Goal: Task Accomplishment & Management: Complete application form

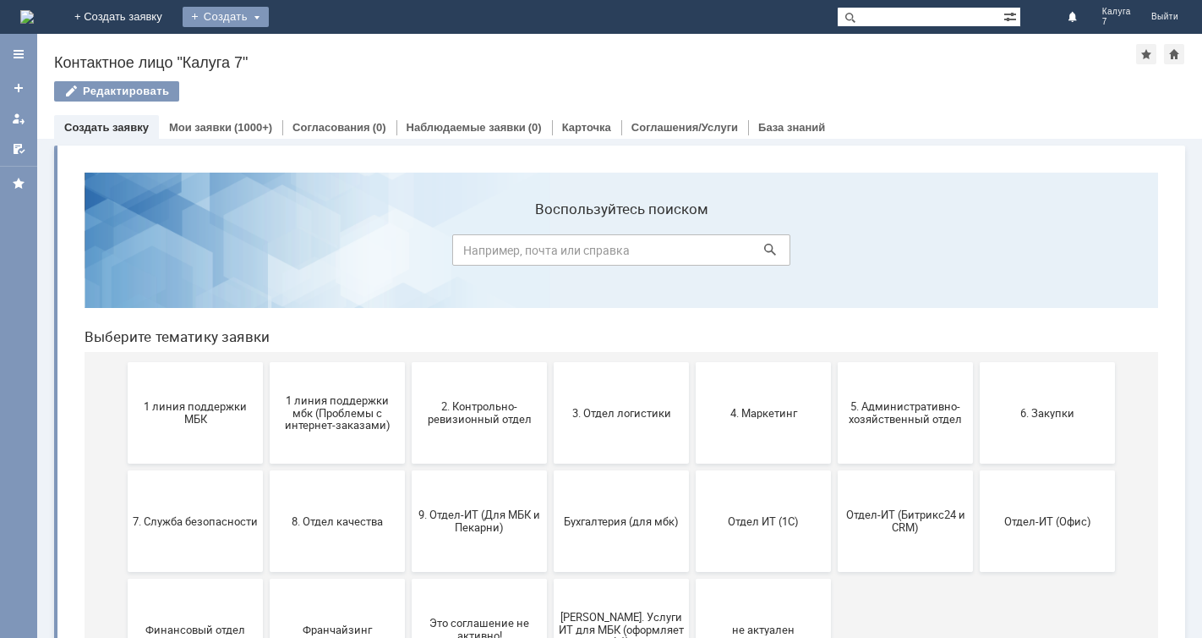
click at [269, 17] on div "Создать" at bounding box center [226, 17] width 86 height 20
click at [315, 53] on link "Заявка" at bounding box center [250, 51] width 129 height 20
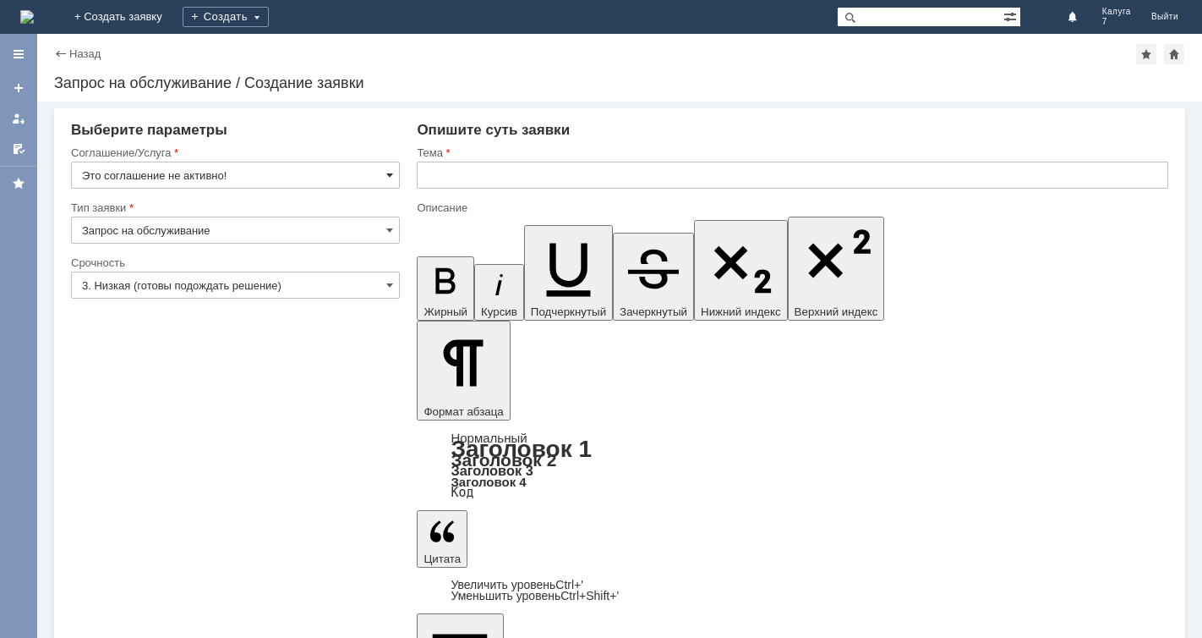
click at [392, 173] on span at bounding box center [389, 175] width 7 height 14
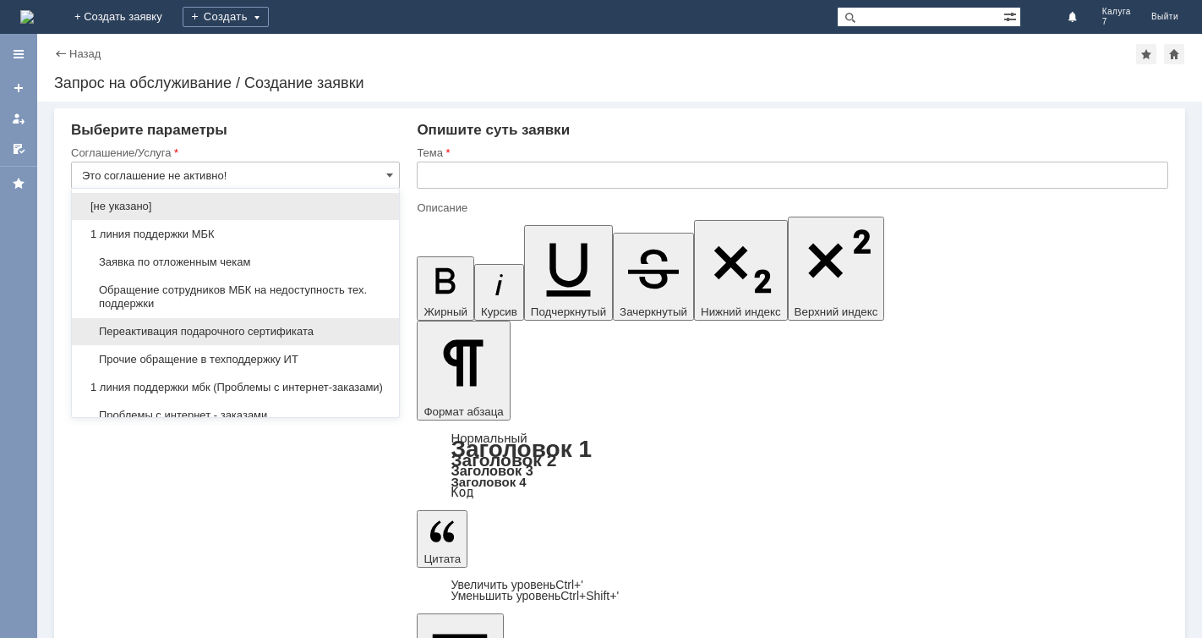
scroll to position [85, 0]
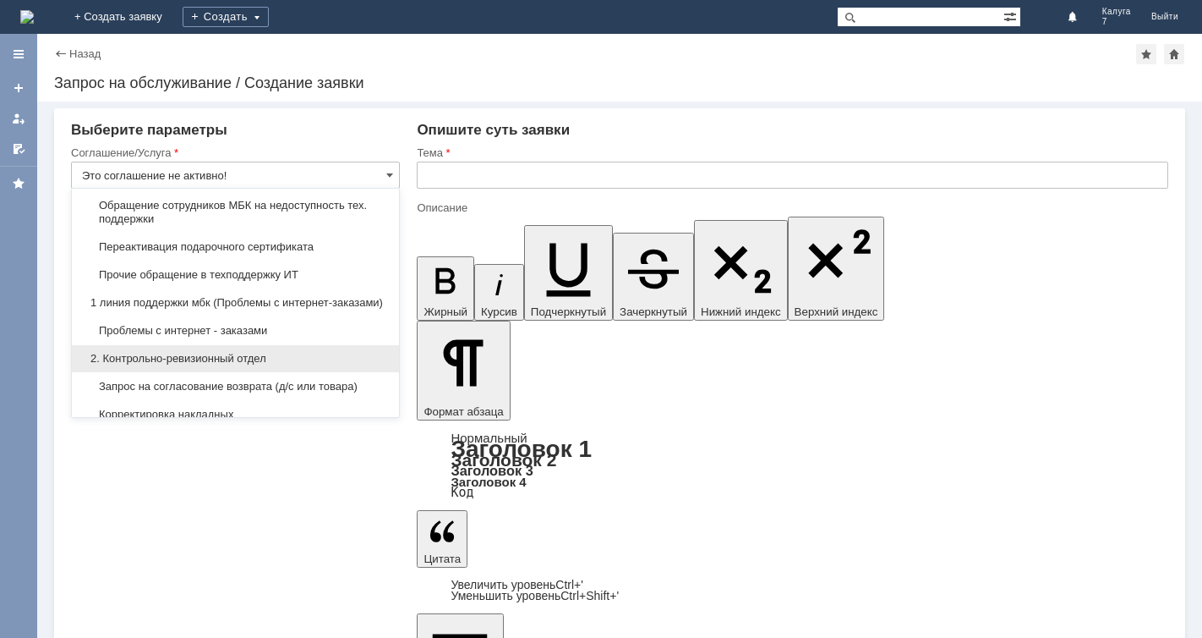
click at [211, 365] on span "2. Контрольно-ревизионный отдел" at bounding box center [235, 359] width 307 height 14
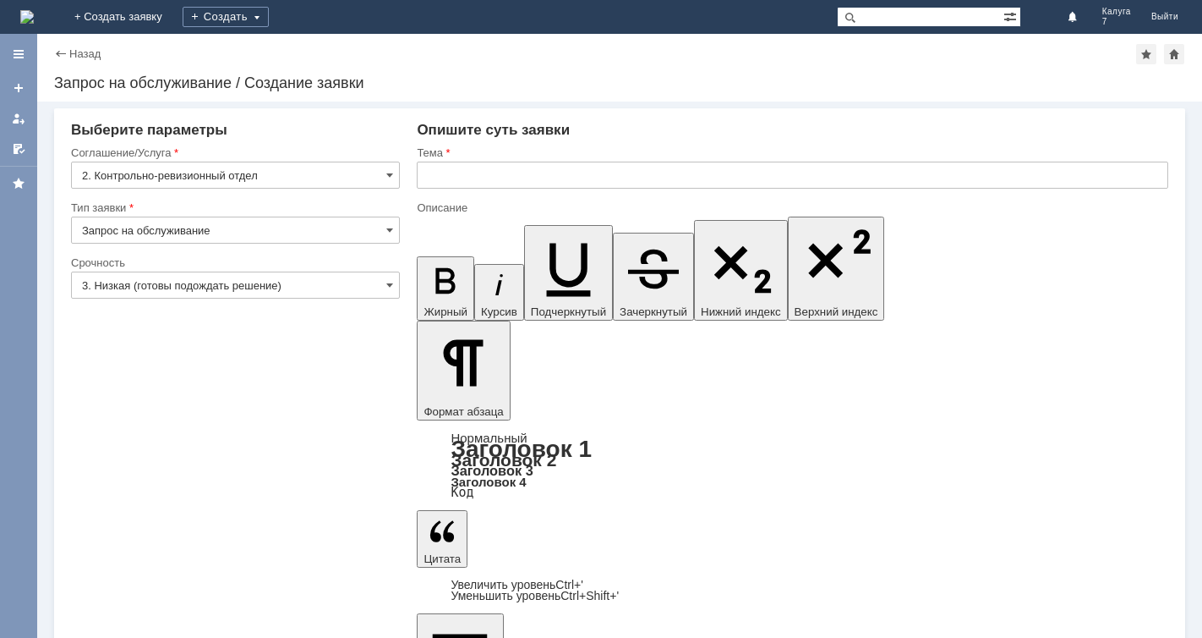
type input "2. Контрольно-ревизионный отдел"
click at [391, 284] on span at bounding box center [389, 285] width 7 height 14
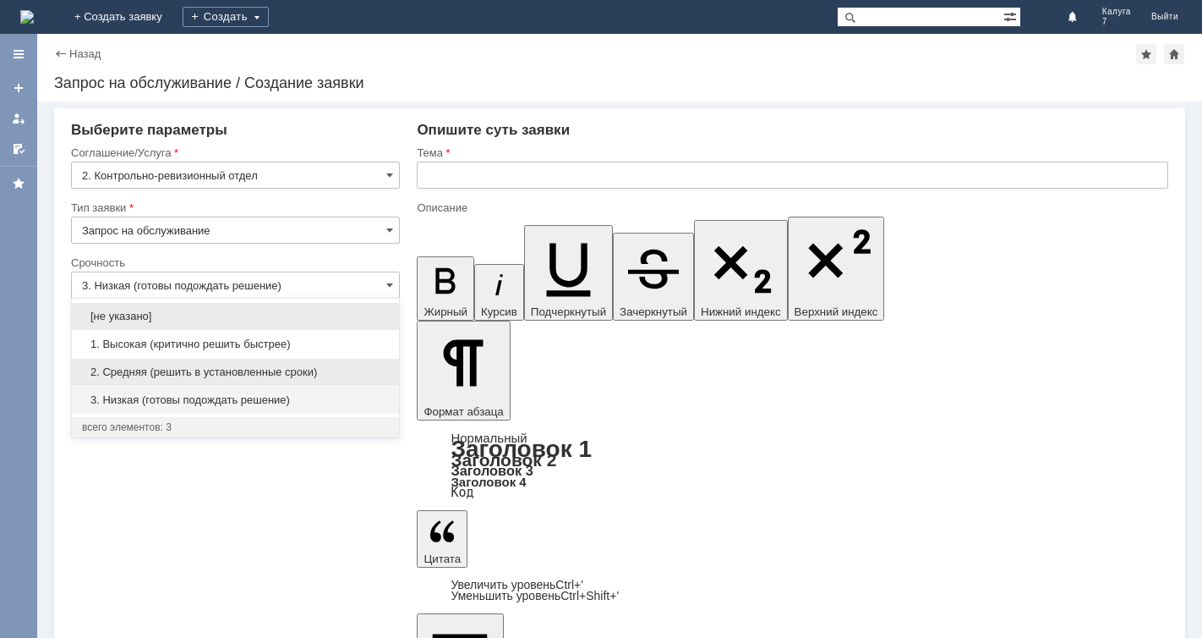
click at [225, 375] on span "2. Средняя (решить в установленные сроки)" at bounding box center [235, 372] width 307 height 14
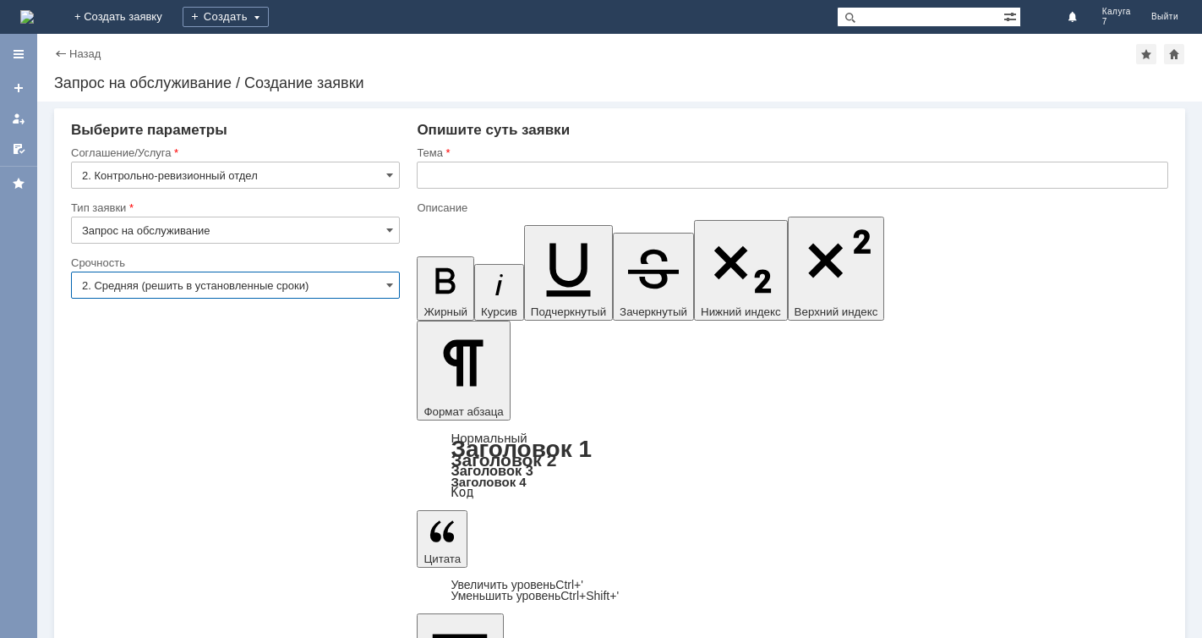
type input "2. Средняя (решить в установленные сроки)"
click at [438, 177] on input "text" at bounding box center [793, 175] width 752 height 27
type input "списание тестеров"
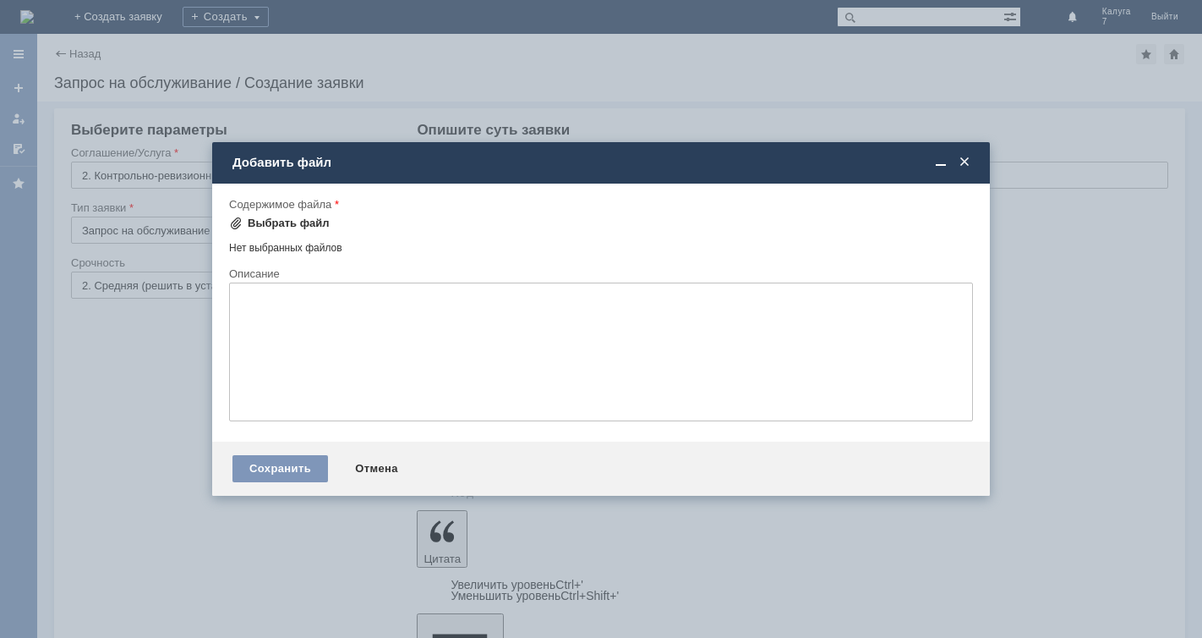
click at [238, 228] on span at bounding box center [236, 223] width 14 height 14
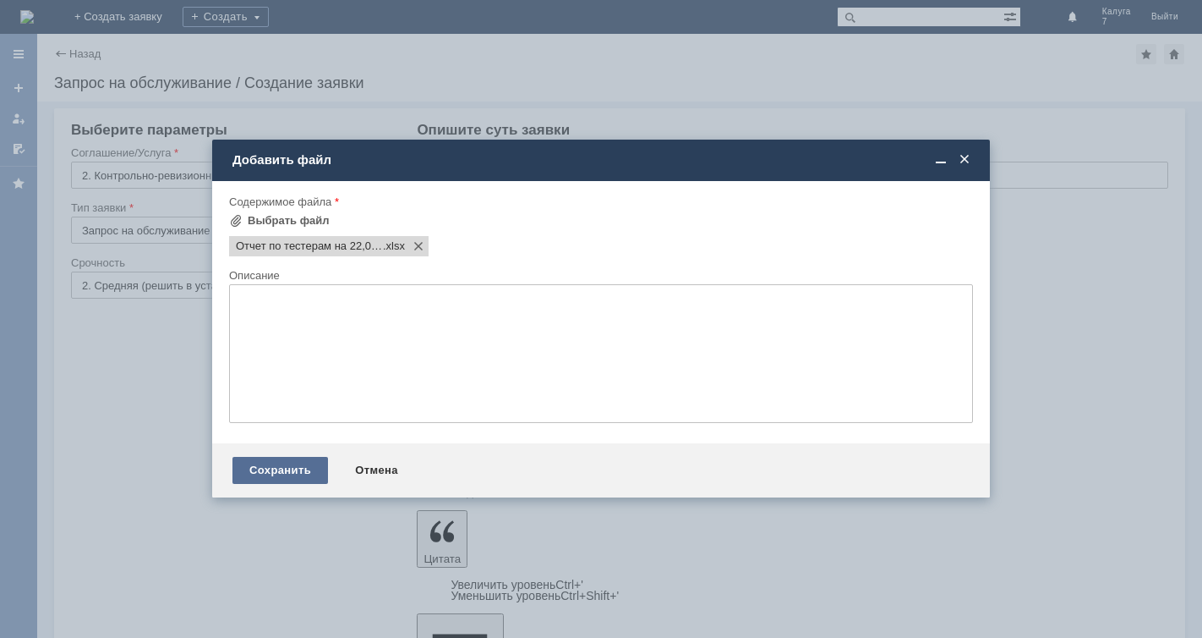
scroll to position [0, 0]
click at [294, 472] on div "Сохранить" at bounding box center [281, 470] width 96 height 27
